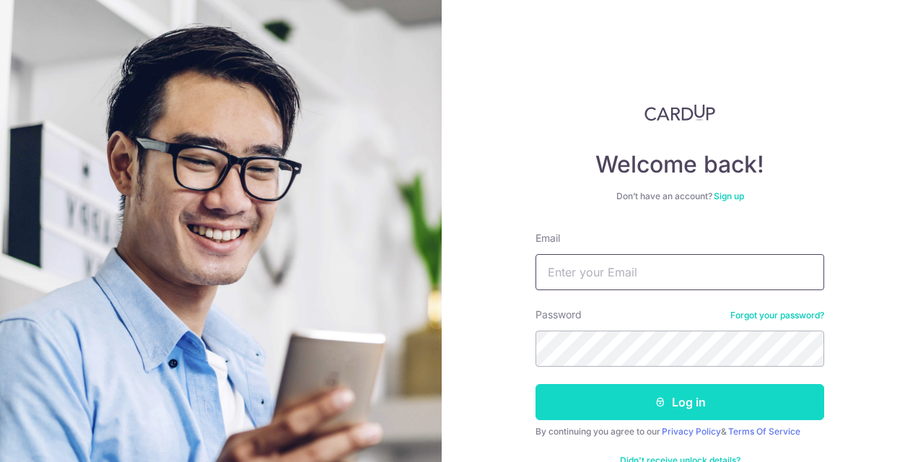
type input "[EMAIL_ADDRESS][DOMAIN_NAME]"
click at [618, 396] on button "Log in" at bounding box center [680, 402] width 289 height 36
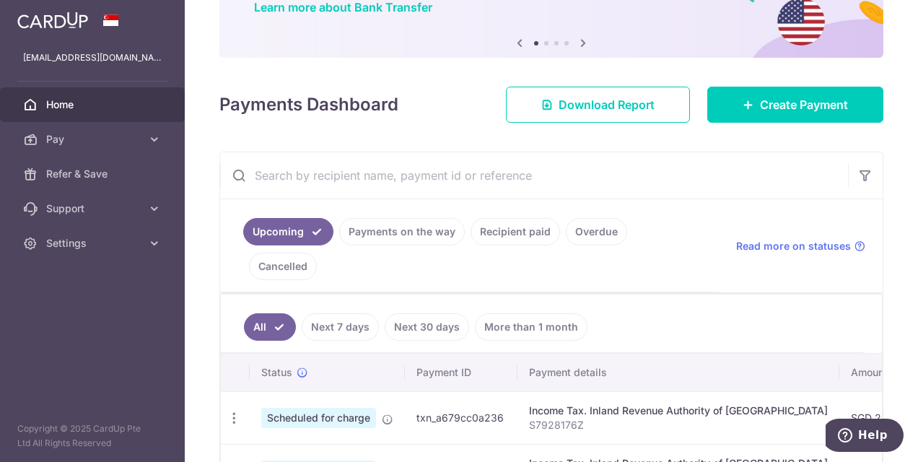
scroll to position [209, 0]
